Goal: Obtain resource: Obtain resource

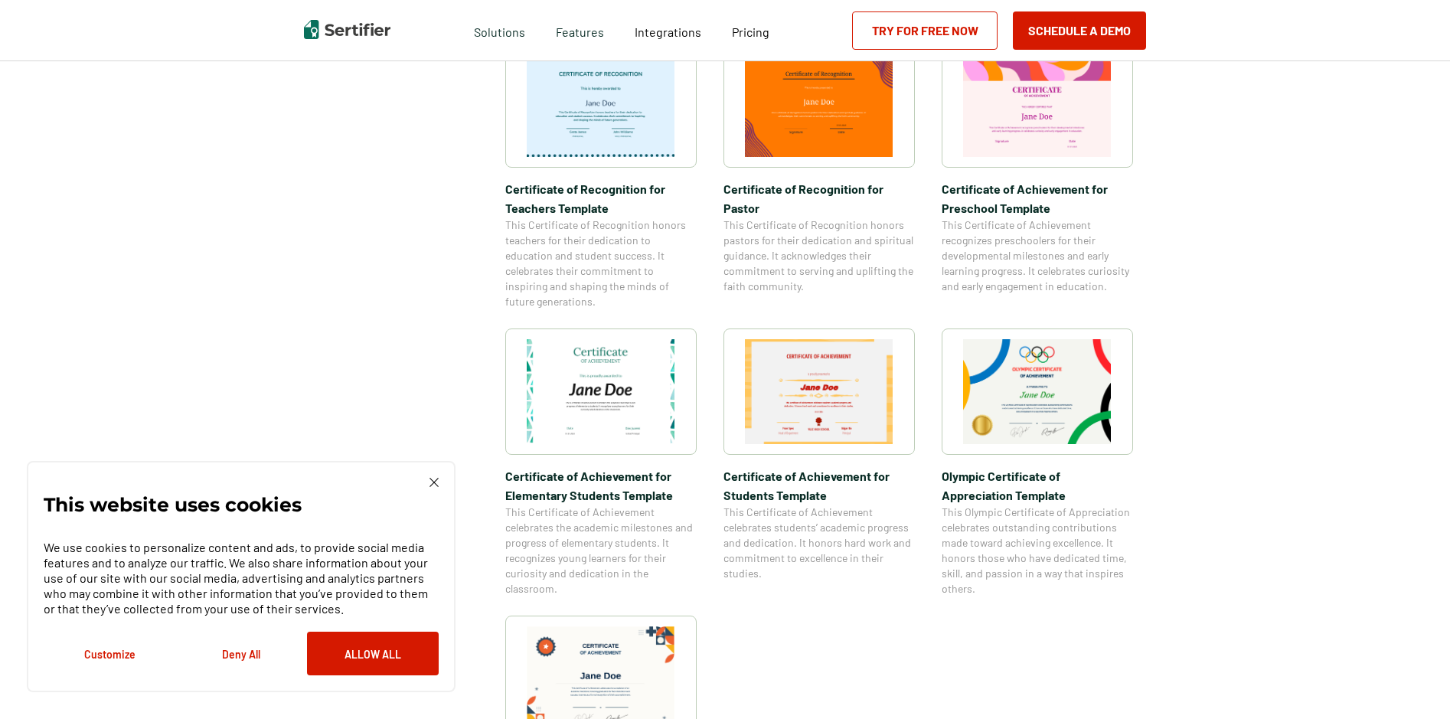
scroll to position [842, 0]
click at [781, 480] on span "Certificate of Achievement for Students Template" at bounding box center [818, 484] width 191 height 38
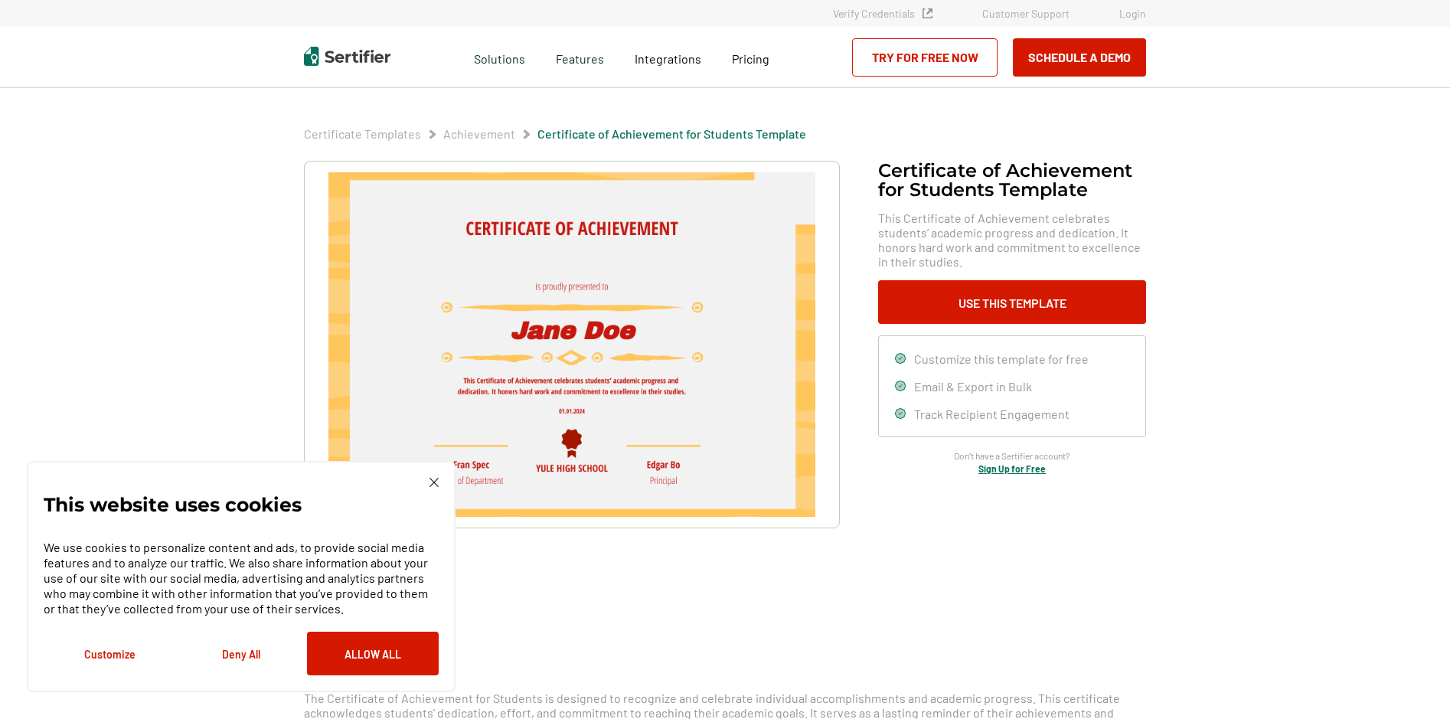
click at [433, 480] on img at bounding box center [433, 482] width 9 height 9
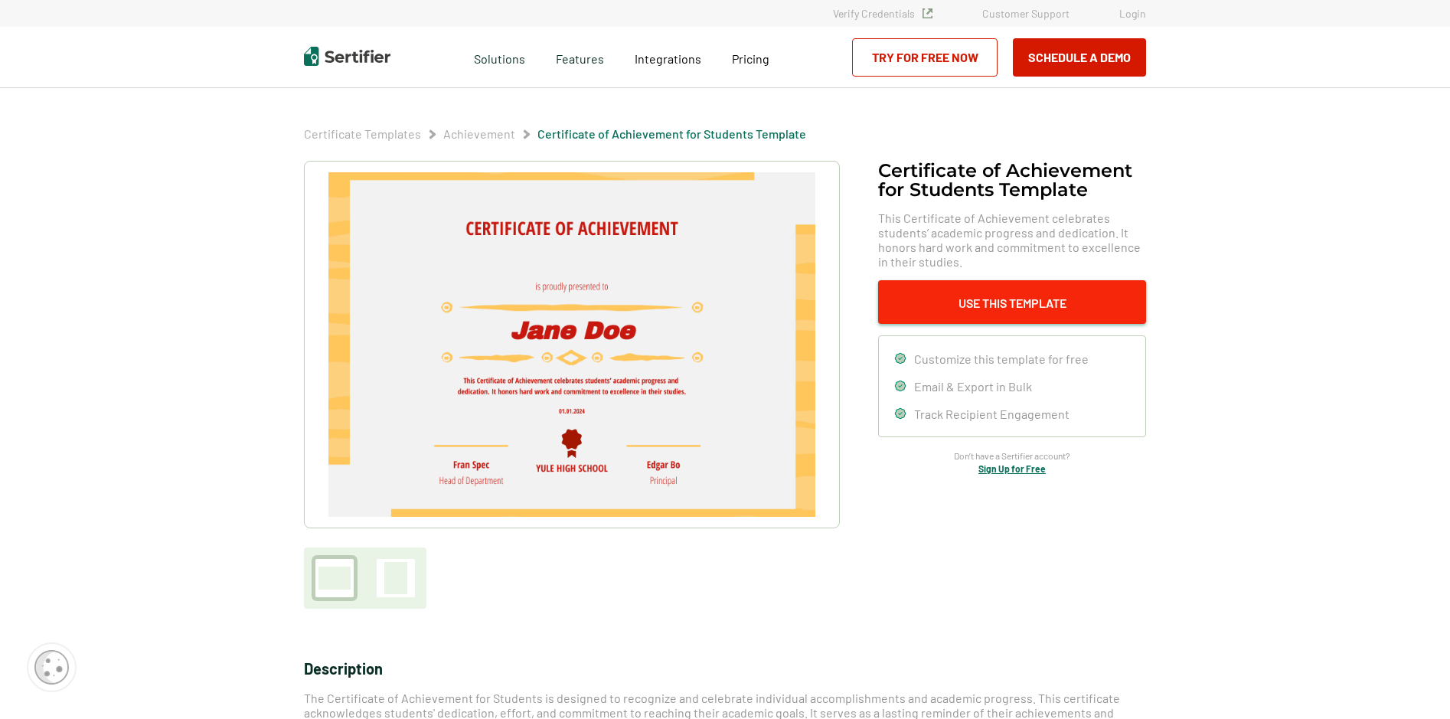
click at [1000, 298] on button "Use This Template" at bounding box center [1012, 302] width 268 height 44
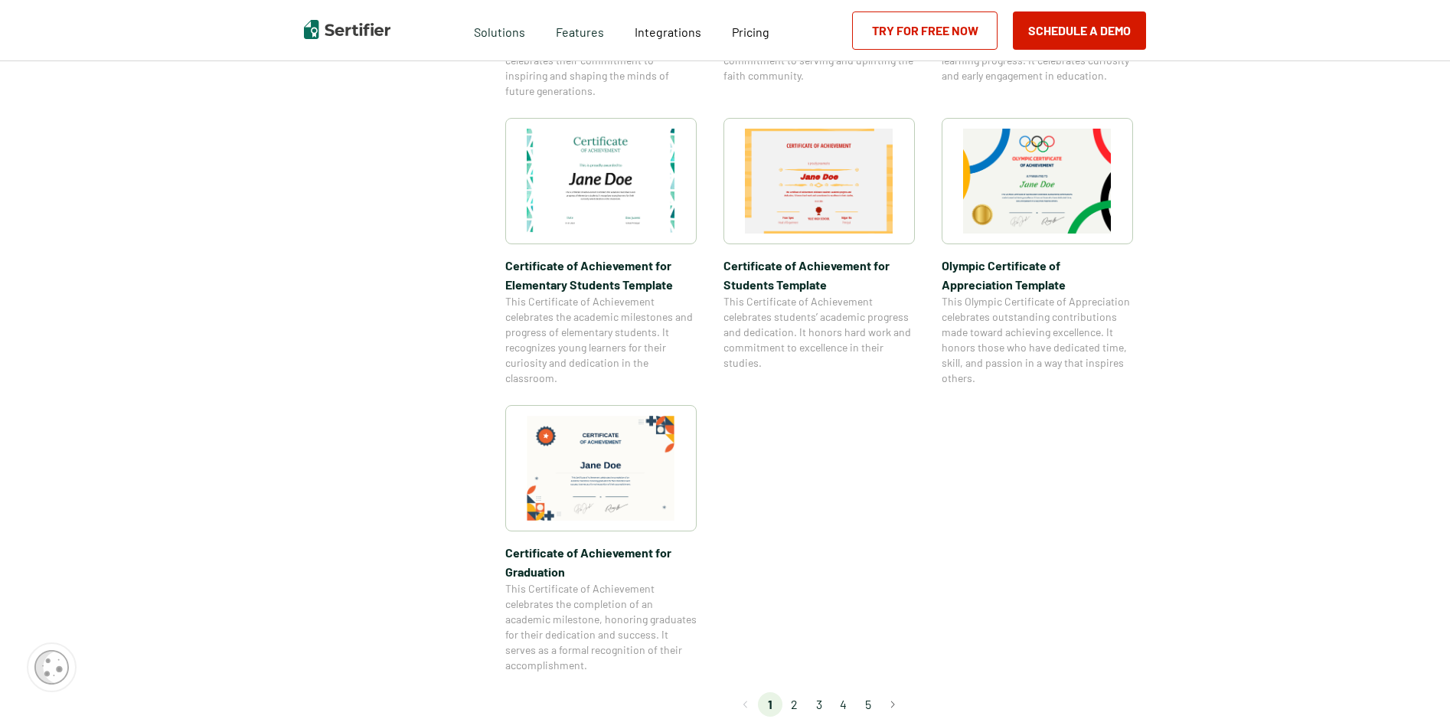
scroll to position [1088, 0]
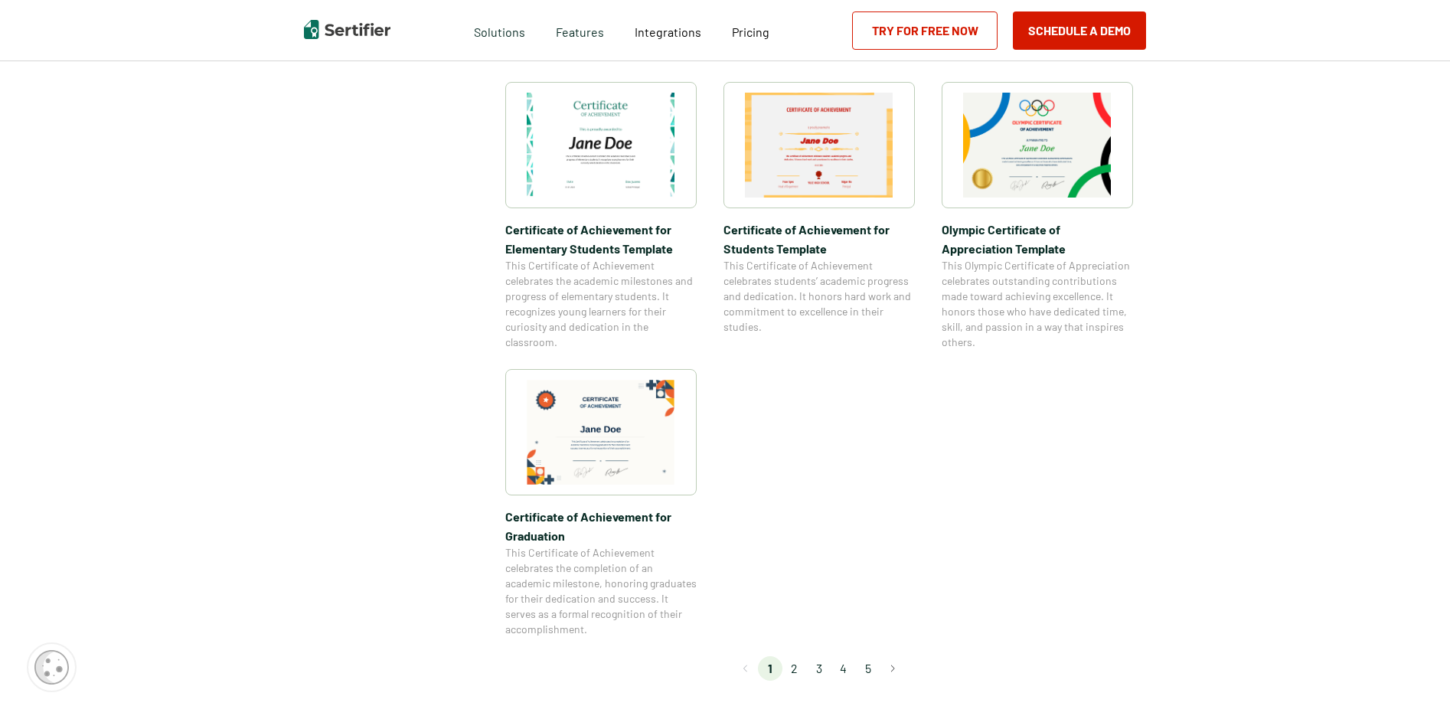
click at [824, 239] on span "Certificate of Achievement for Students Template" at bounding box center [818, 239] width 191 height 38
